Goal: Task Accomplishment & Management: Manage account settings

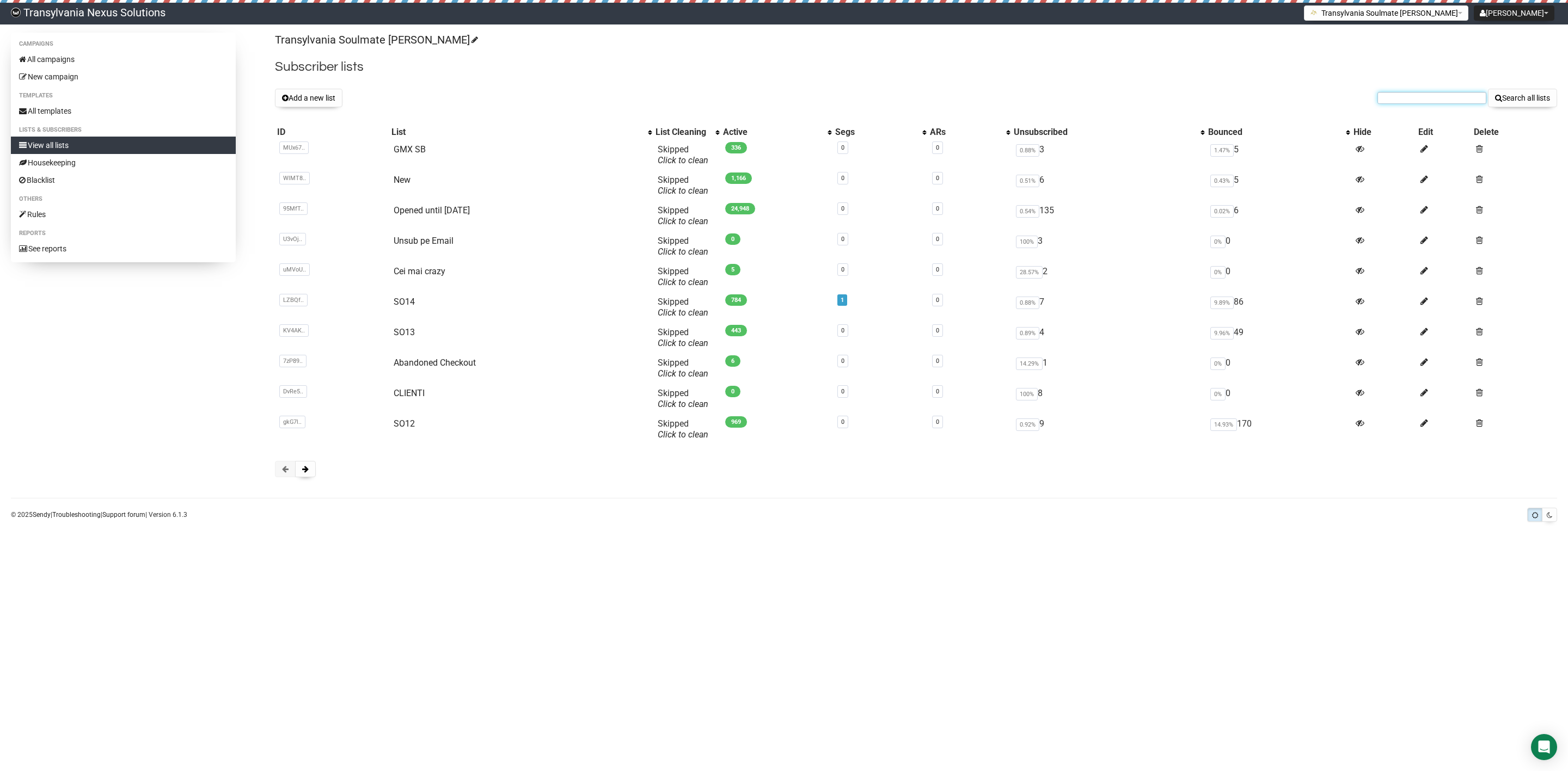
click at [1432, 99] on input "text" at bounding box center [1432, 98] width 109 height 12
paste input "t.moschm@gmx.de"
type input "t.moschm@gmx.de"
click at [1499, 98] on button "Search all lists" at bounding box center [1523, 98] width 69 height 18
click at [316, 100] on button "Add a new list" at bounding box center [309, 98] width 68 height 18
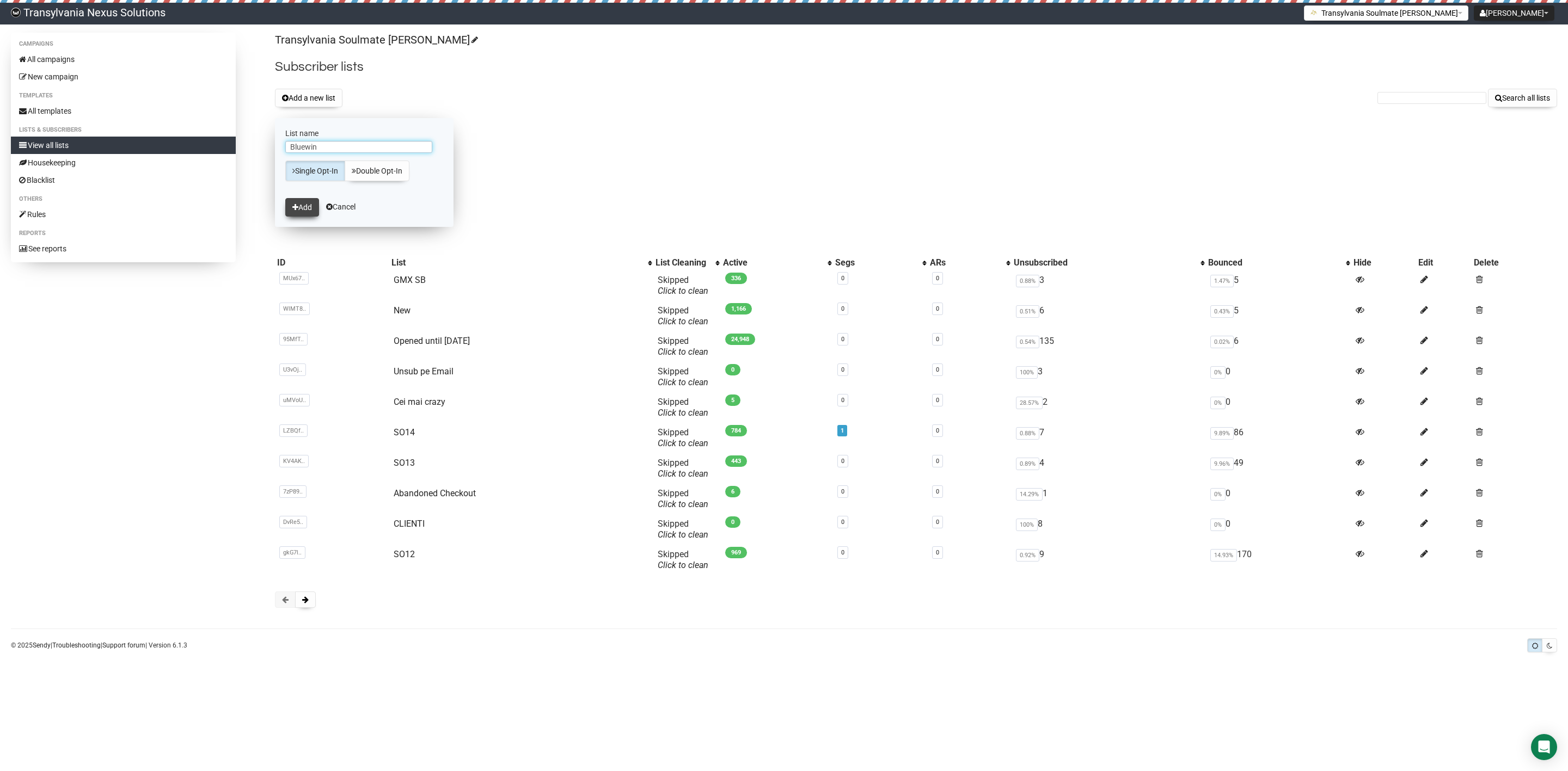
type input "Bluewin"
click at [296, 214] on button "Add" at bounding box center [302, 208] width 33 height 18
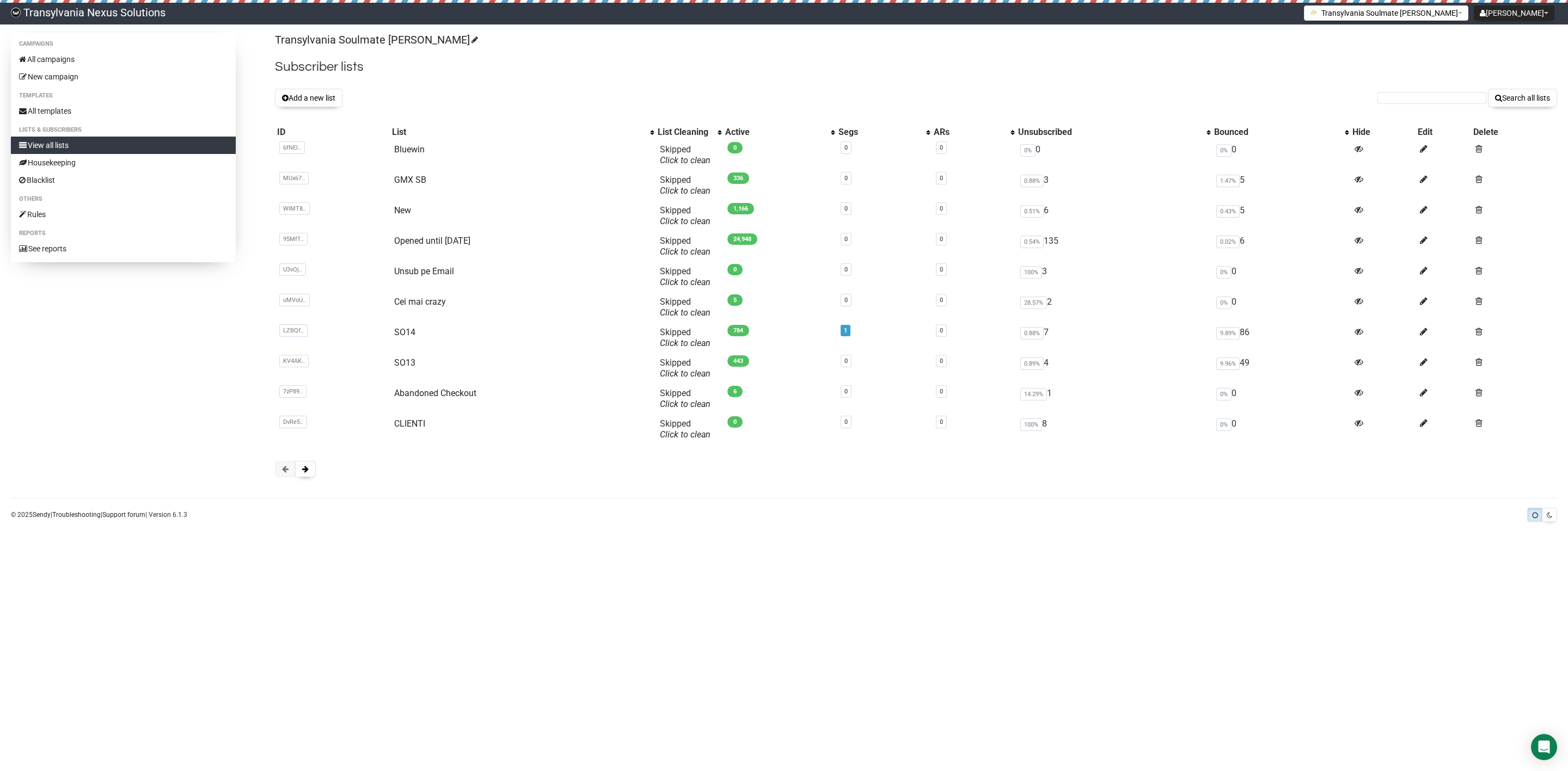
click at [1423, 105] on form "Search all lists" at bounding box center [1467, 98] width 180 height 18
click at [1425, 101] on input "text" at bounding box center [1432, 98] width 109 height 12
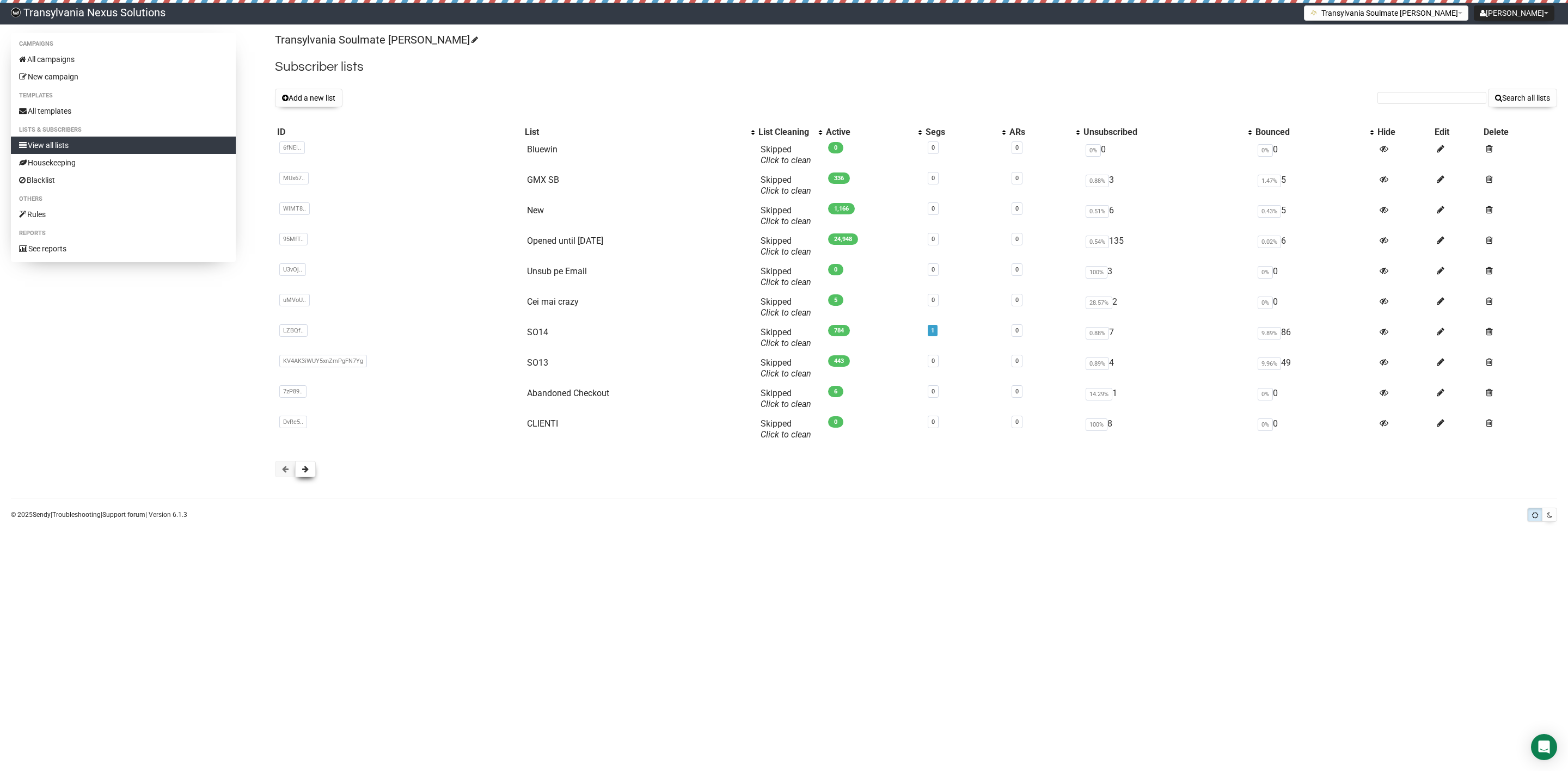
click at [311, 477] on button at bounding box center [306, 469] width 21 height 16
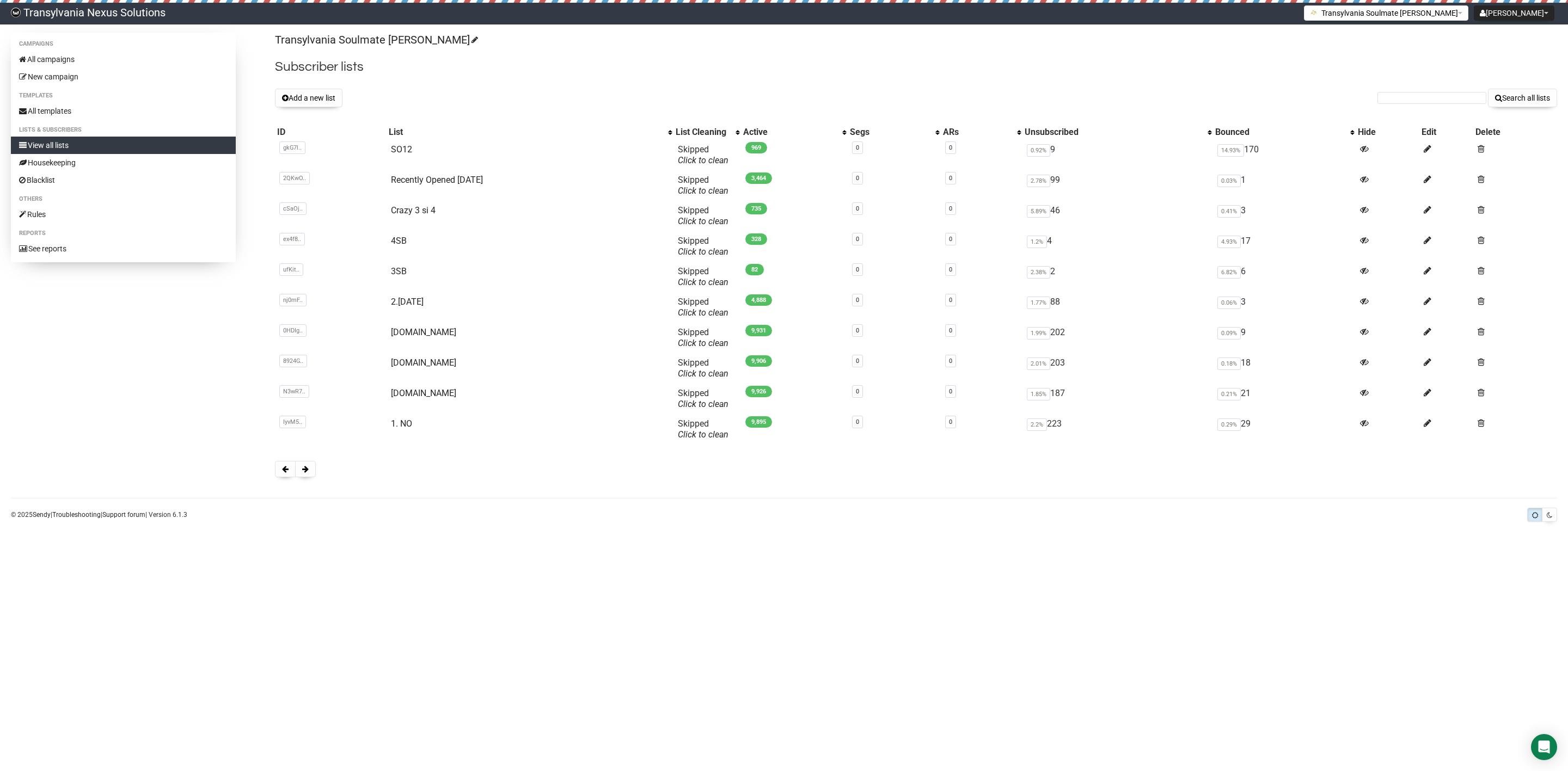
click at [307, 480] on div "Transylvania Soulmate Decoder Subscriber lists Add a new list Search all lists …" at bounding box center [916, 260] width 1282 height 456
click at [307, 470] on span at bounding box center [305, 469] width 7 height 8
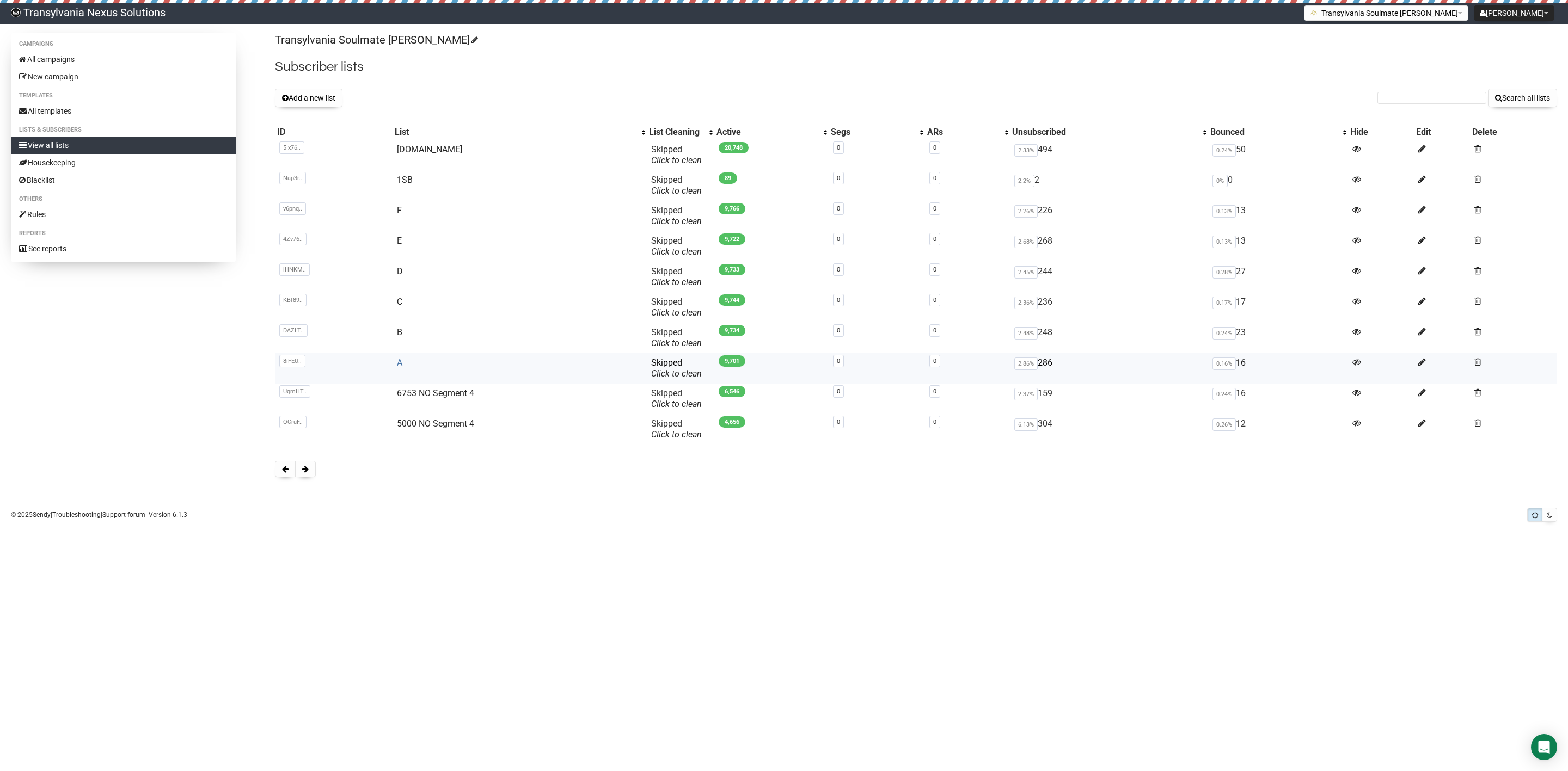
click at [397, 365] on link "A" at bounding box center [399, 363] width 5 height 10
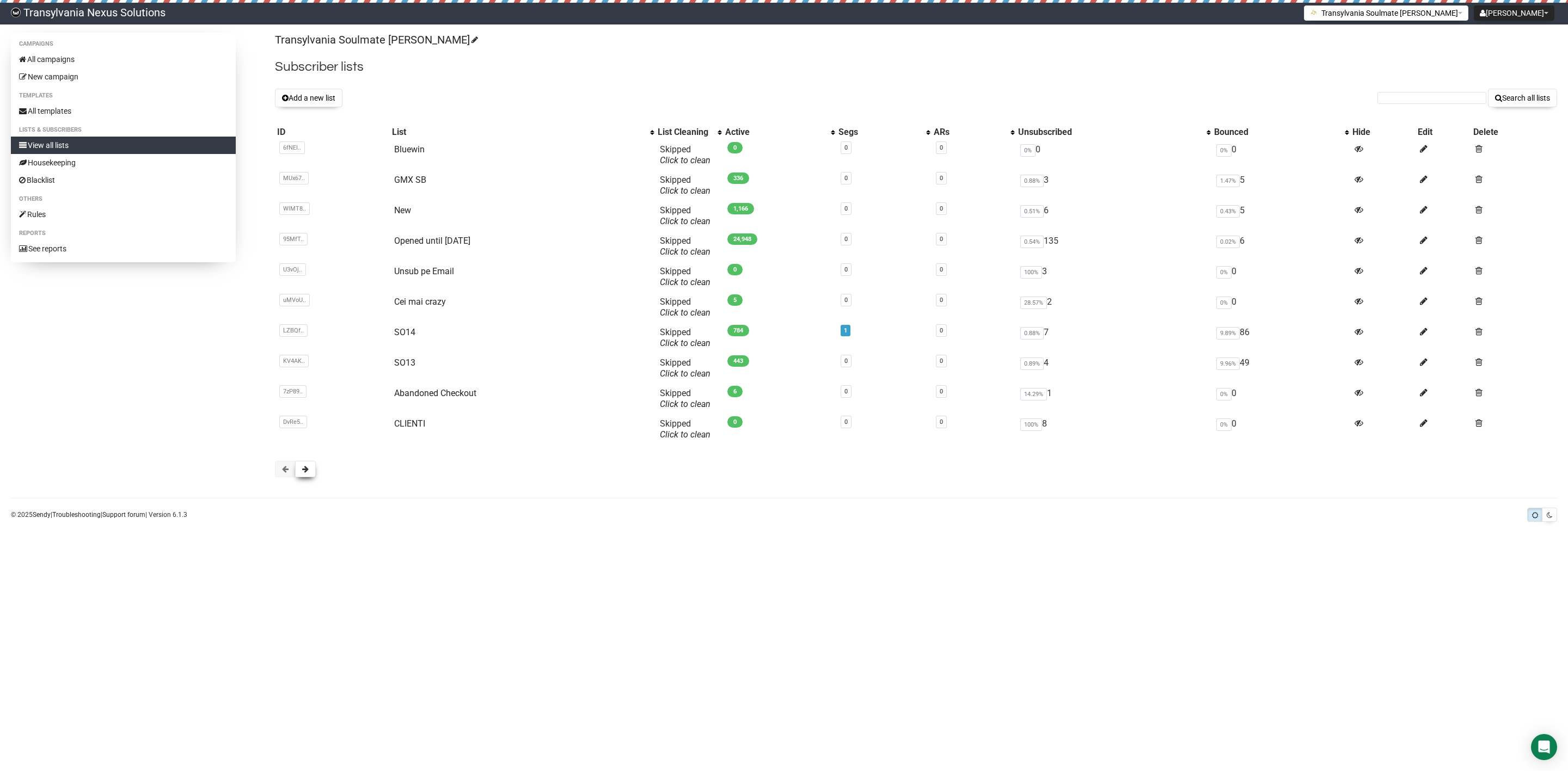
click at [315, 470] on button at bounding box center [306, 469] width 21 height 16
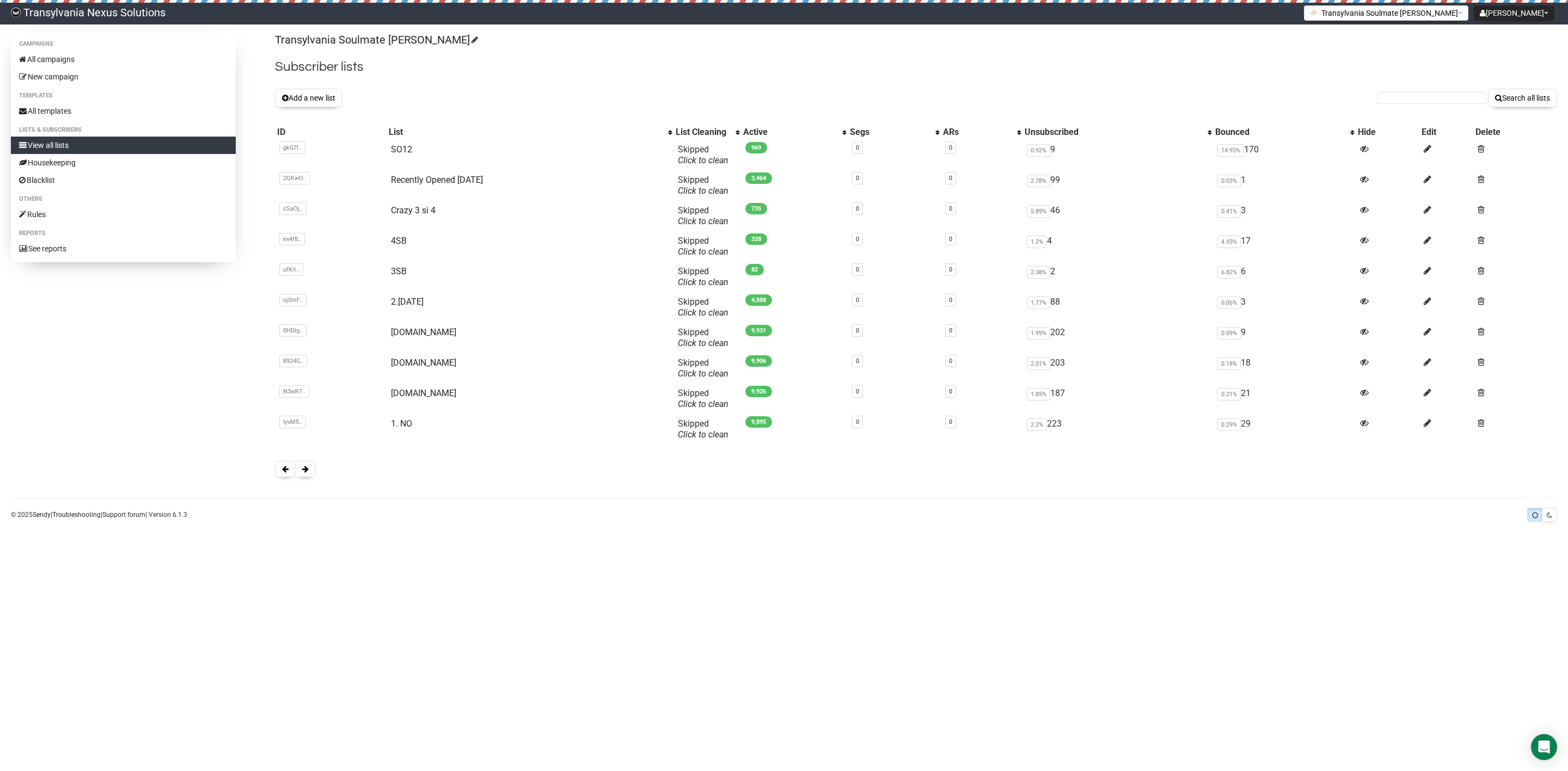
click at [314, 470] on button at bounding box center [306, 469] width 21 height 16
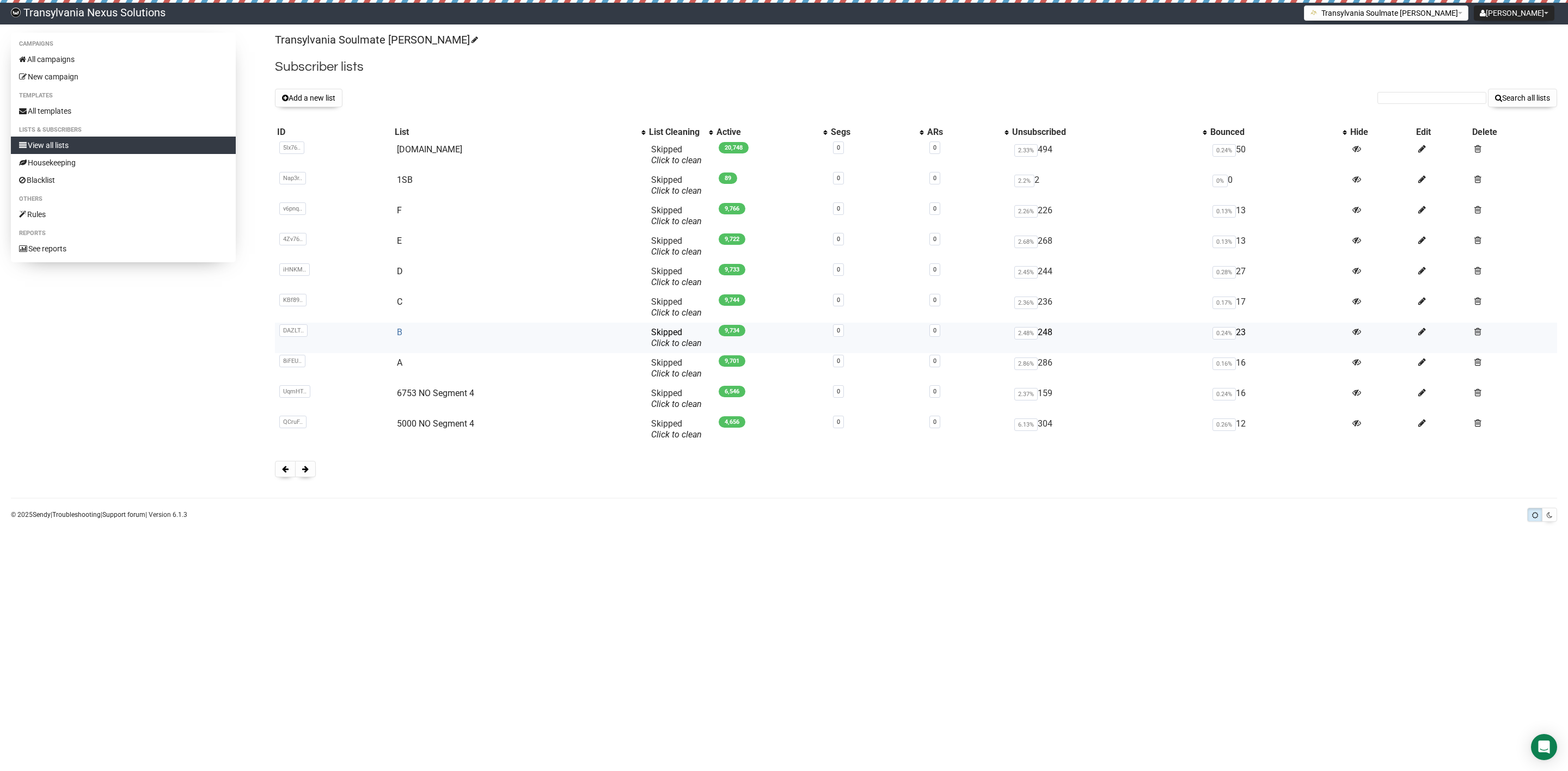
click at [402, 333] on link "B" at bounding box center [399, 332] width 5 height 10
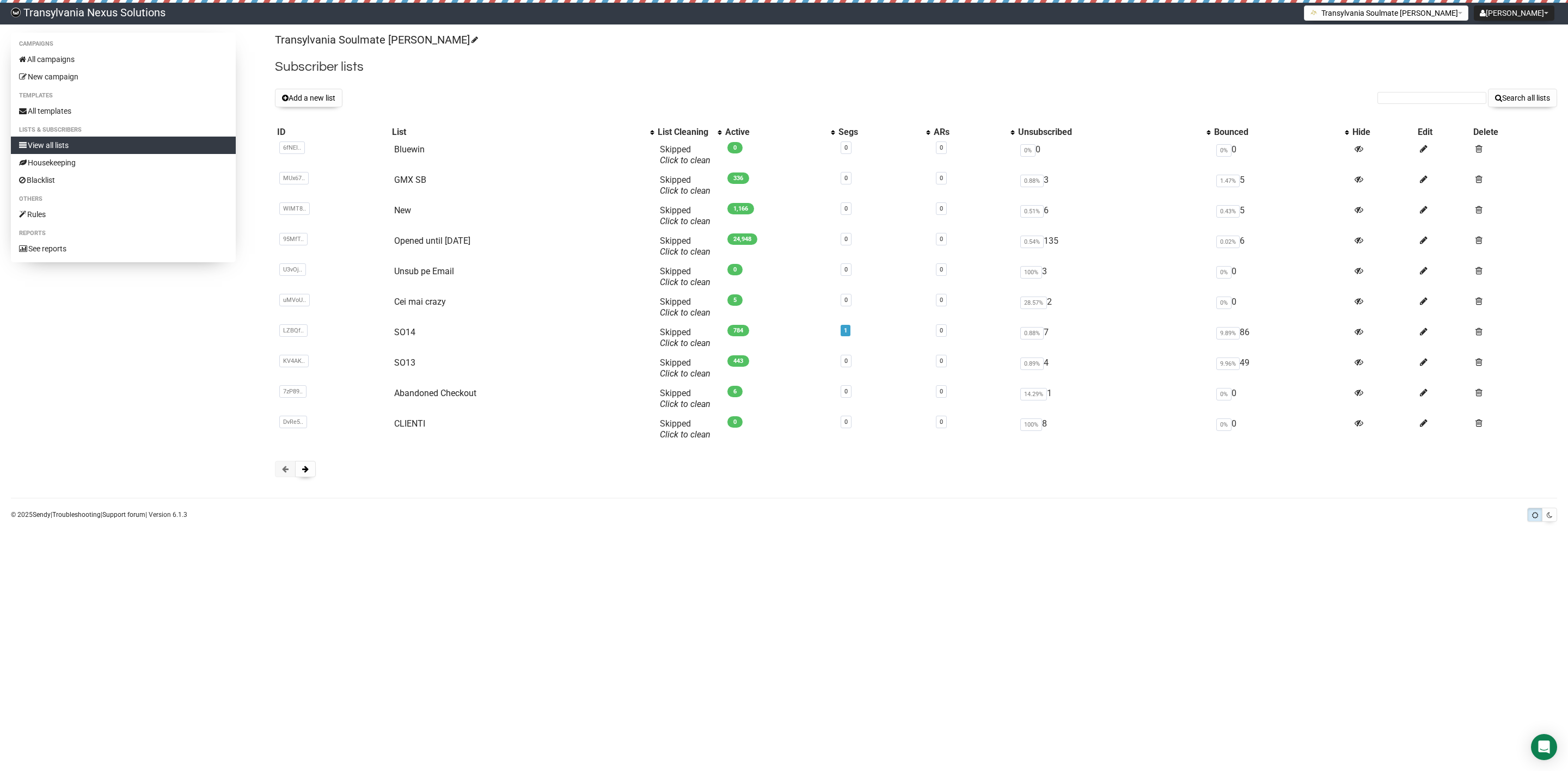
click at [1387, 105] on form "Search all lists" at bounding box center [1467, 98] width 180 height 18
click at [1393, 103] on input "text" at bounding box center [1432, 98] width 109 height 12
type input "c"
click at [1488, 89] on button "Search all lists" at bounding box center [1523, 98] width 69 height 18
click at [306, 469] on span at bounding box center [305, 469] width 7 height 8
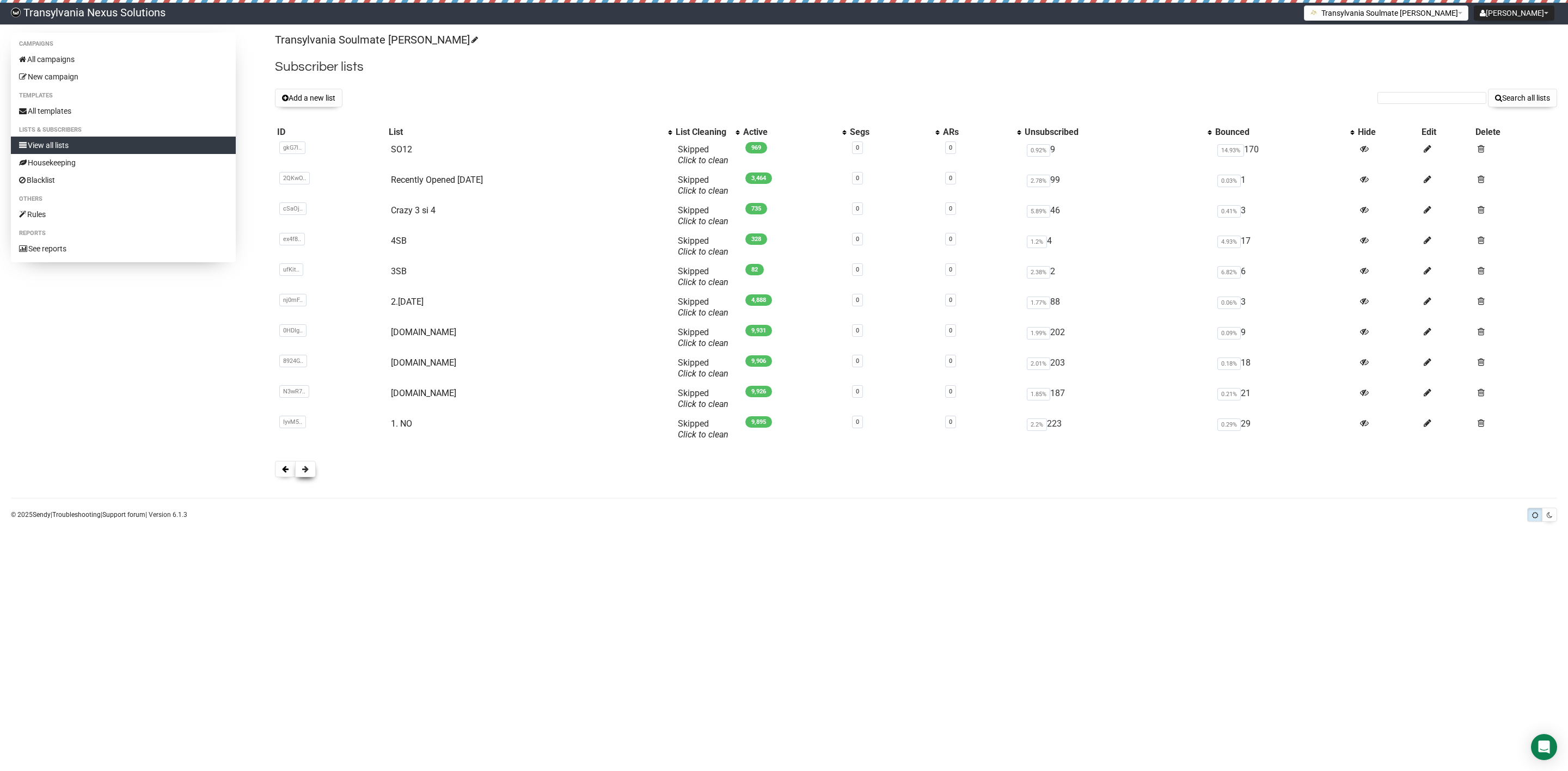
click at [306, 472] on span at bounding box center [305, 469] width 7 height 8
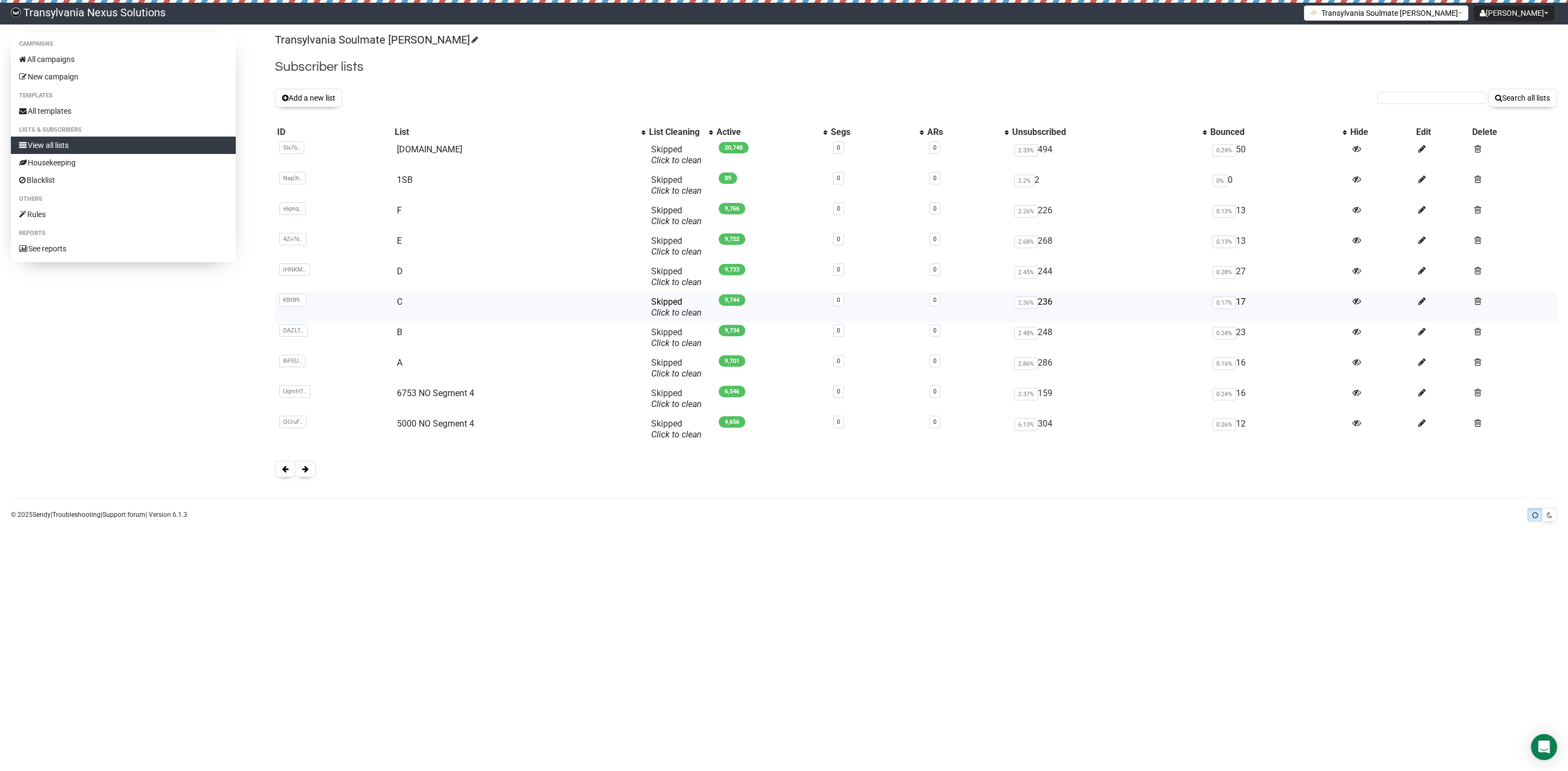
click at [393, 299] on td "C" at bounding box center [520, 307] width 254 height 30
click at [399, 304] on link "C" at bounding box center [399, 301] width 5 height 10
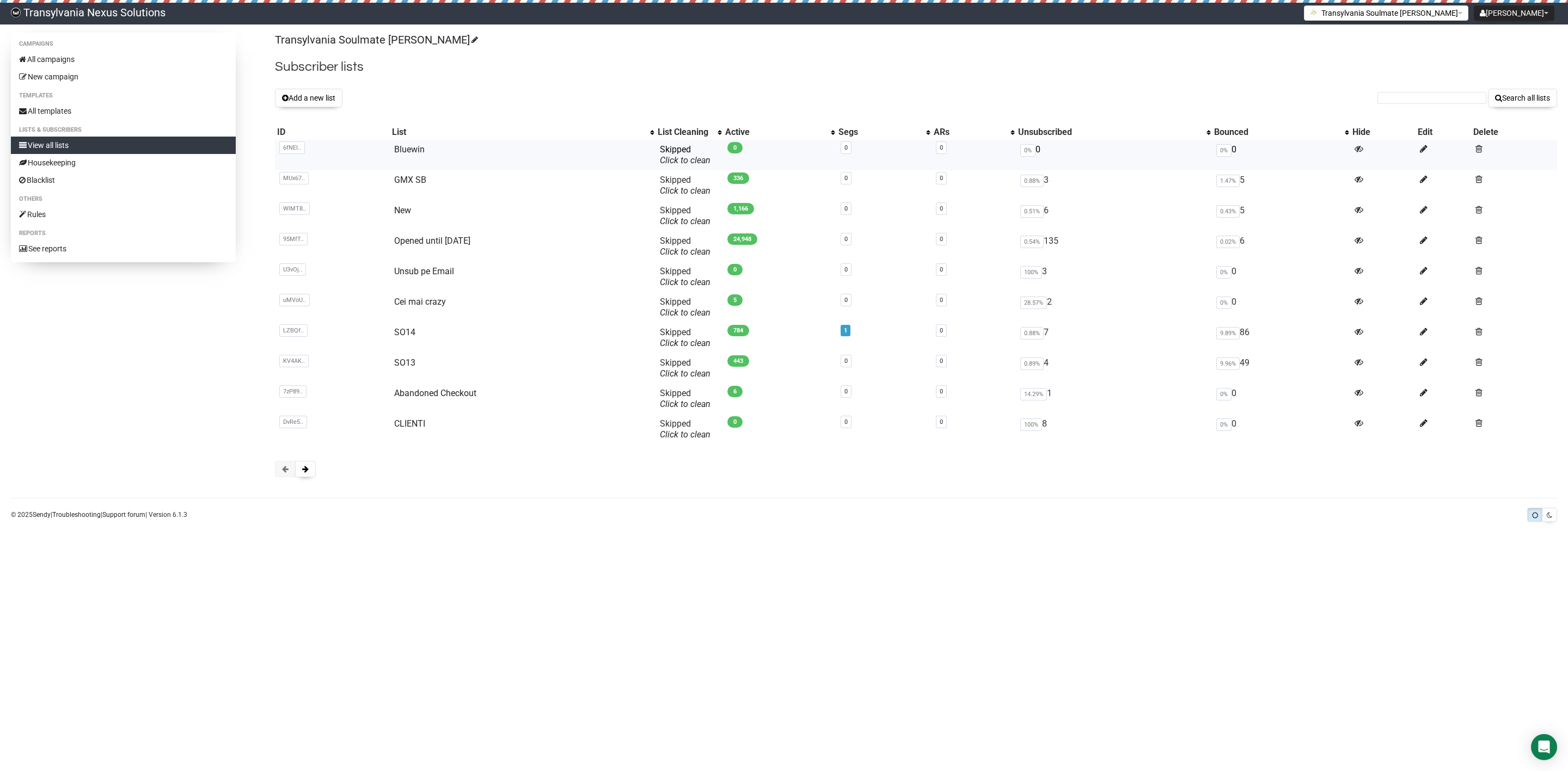
click at [412, 156] on td "Bluewin" at bounding box center [522, 155] width 265 height 30
click at [415, 150] on link "Bluewin" at bounding box center [410, 149] width 30 height 10
click at [306, 96] on button "Add a new list" at bounding box center [309, 98] width 68 height 18
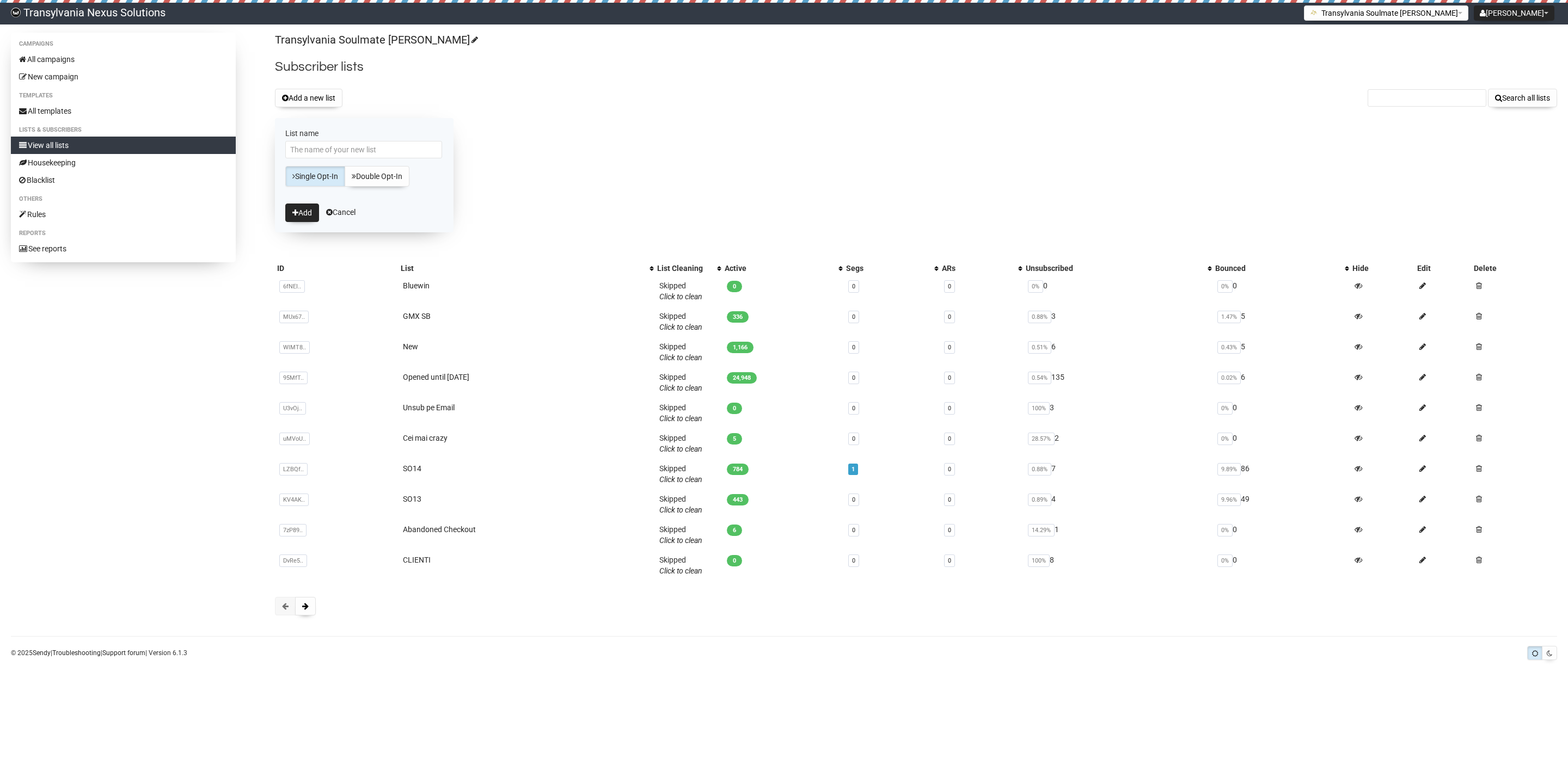
click at [552, 110] on div "Transylvania Soulmate [PERSON_NAME] Subscriber lists Add a new list Search all …" at bounding box center [916, 330] width 1282 height 594
click at [335, 213] on link "Cancel" at bounding box center [341, 212] width 29 height 9
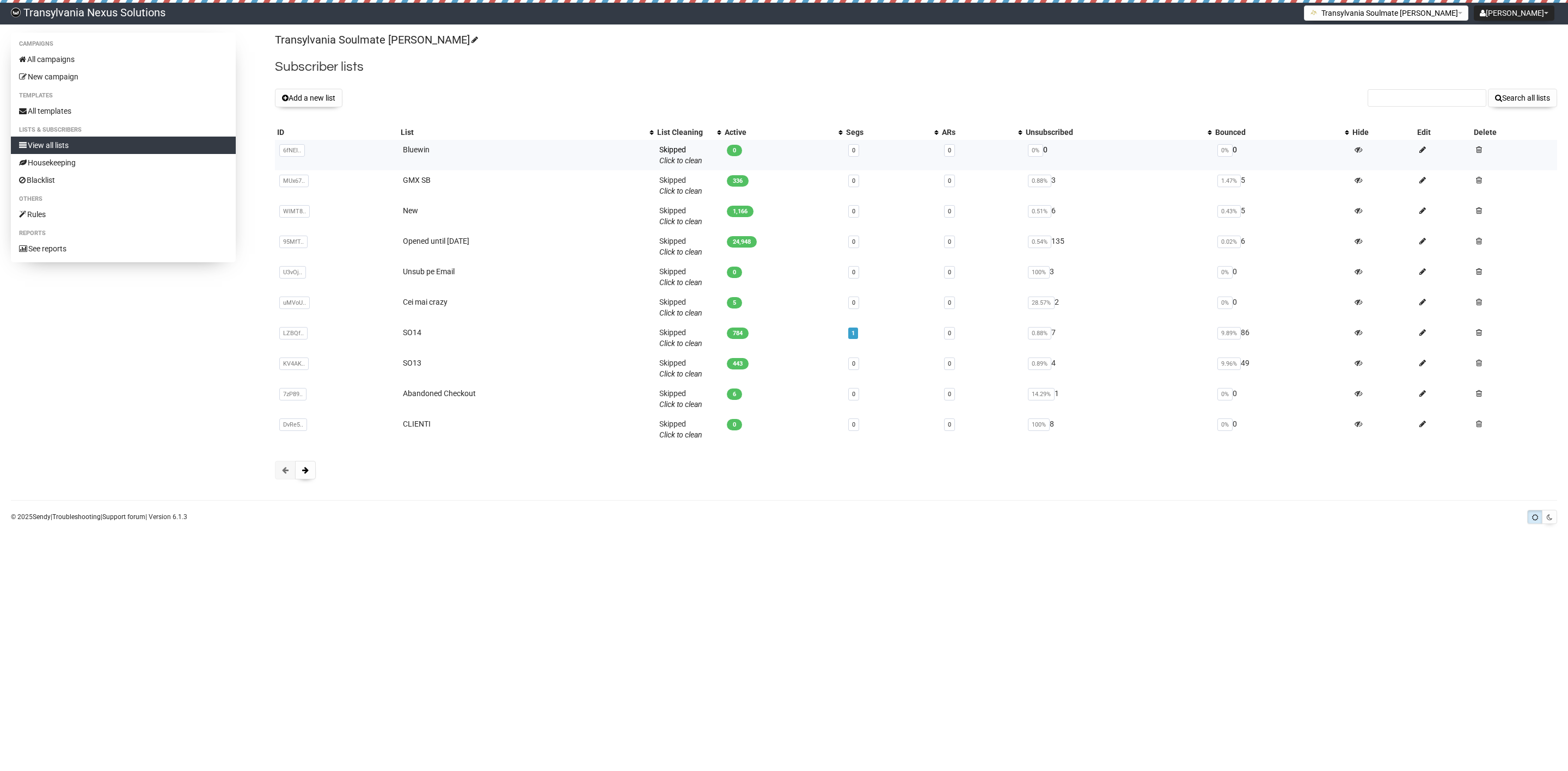
click at [426, 157] on td "Bluewin" at bounding box center [527, 155] width 256 height 30
click at [416, 150] on link "Bluewin" at bounding box center [416, 150] width 27 height 9
